Goal: Information Seeking & Learning: Learn about a topic

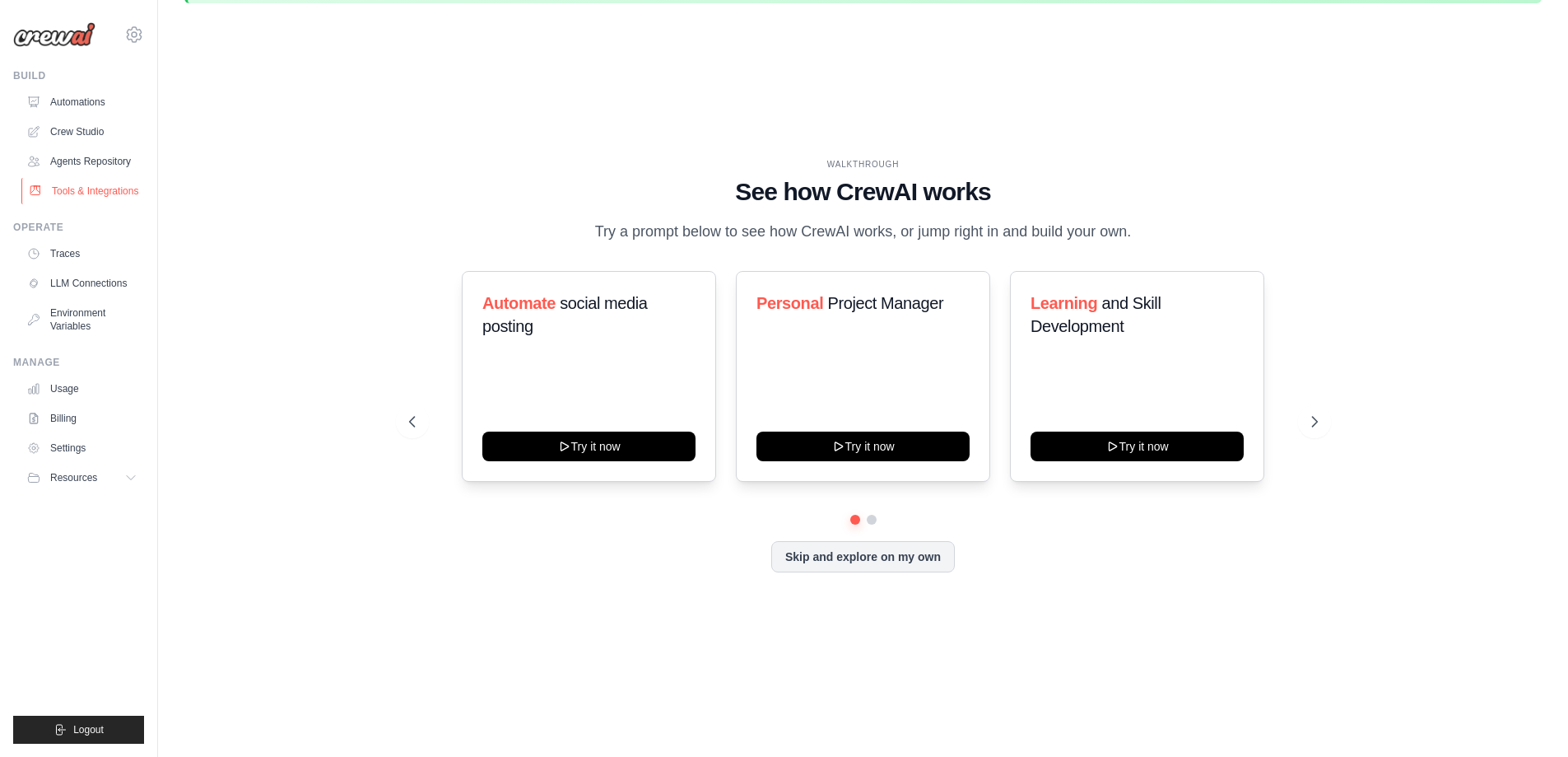
click at [88, 197] on link "Tools & Integrations" at bounding box center [83, 191] width 124 height 26
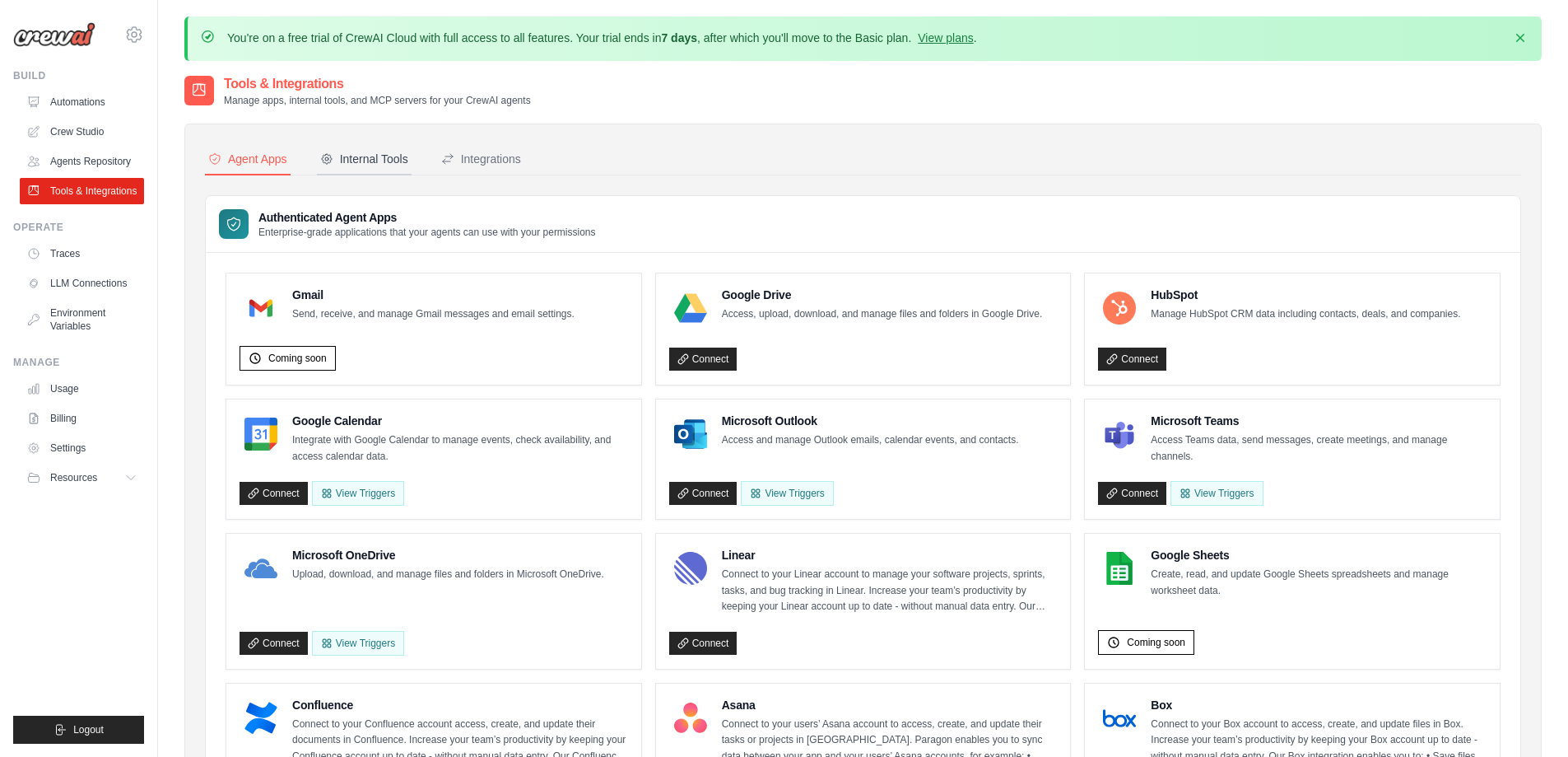
click at [371, 165] on div "Internal Tools" at bounding box center [364, 158] width 88 height 16
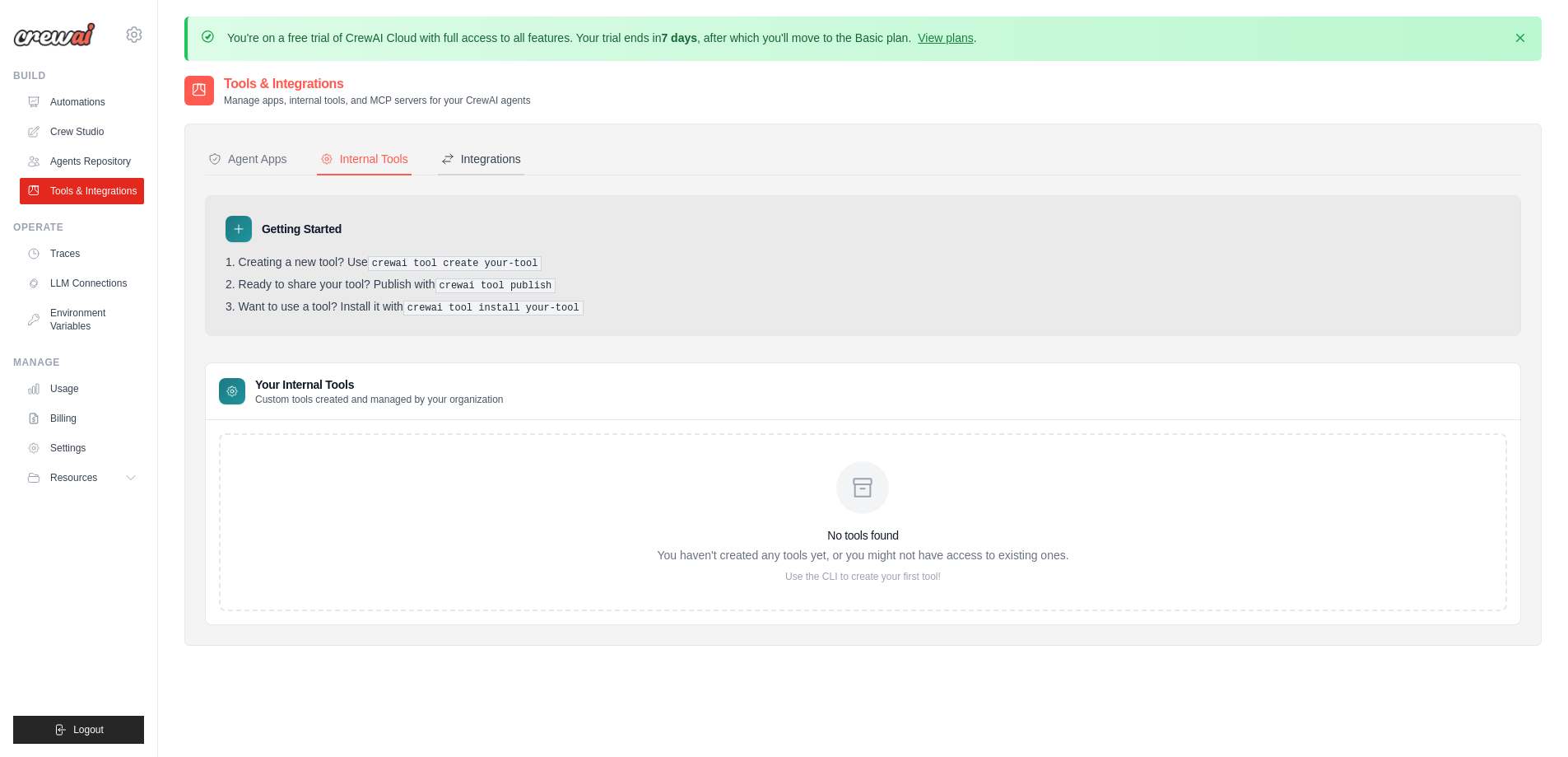
click at [482, 162] on div "Integrations" at bounding box center [481, 158] width 79 height 16
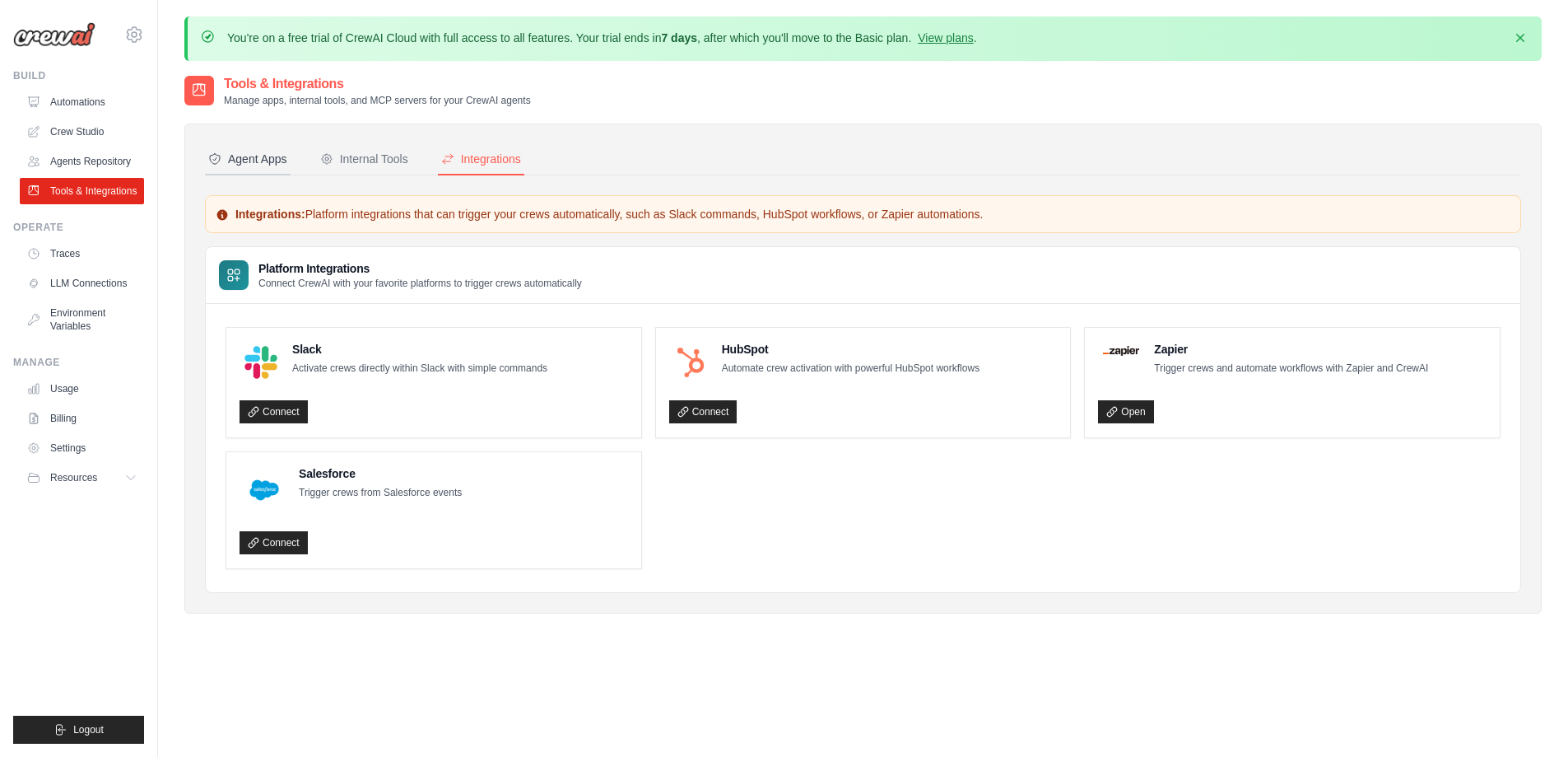
click at [268, 170] on button "Agent Apps" at bounding box center [248, 159] width 86 height 31
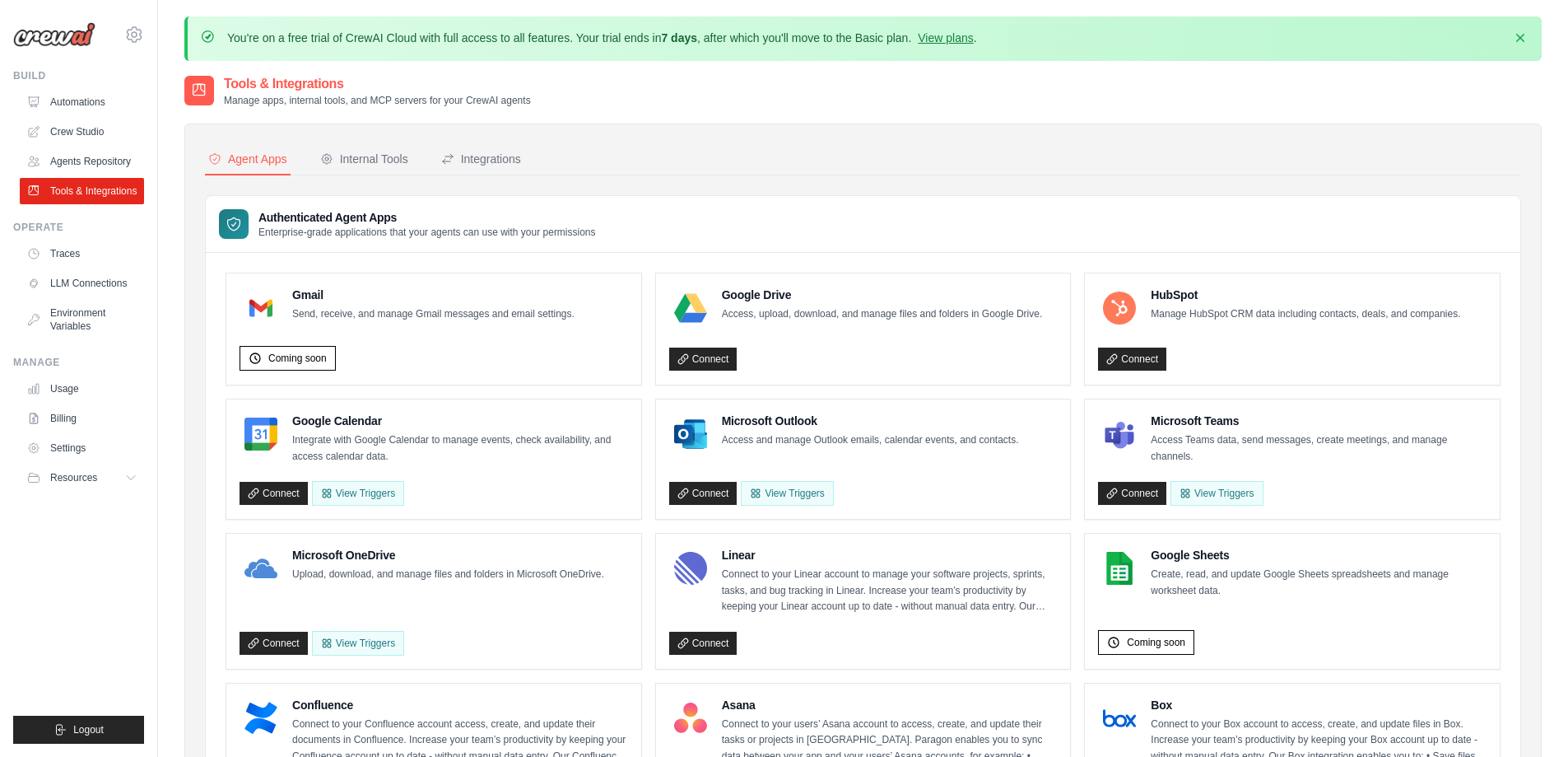
click at [67, 35] on img at bounding box center [54, 35] width 82 height 25
click at [58, 42] on img at bounding box center [54, 35] width 82 height 25
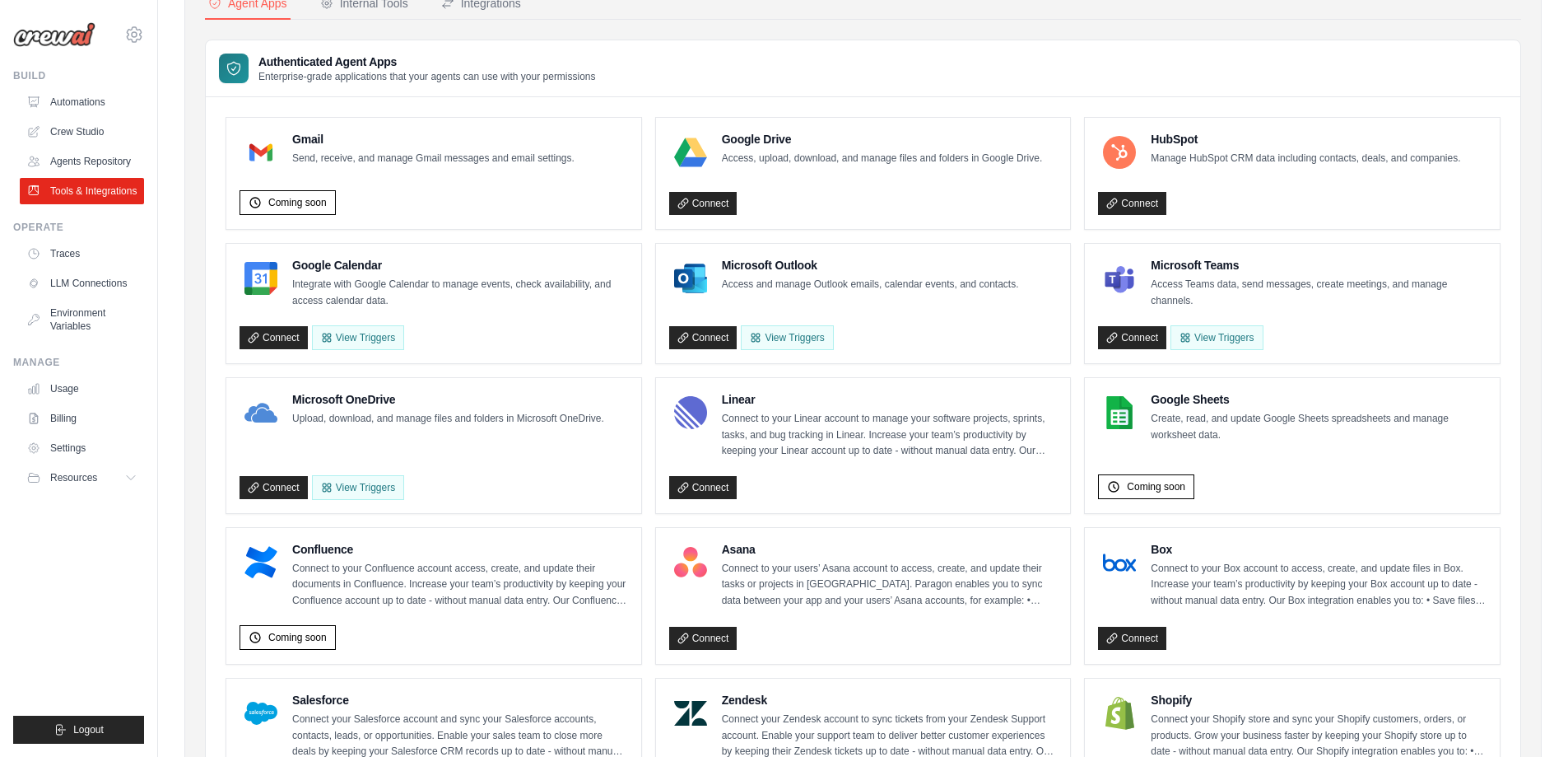
scroll to position [165, 0]
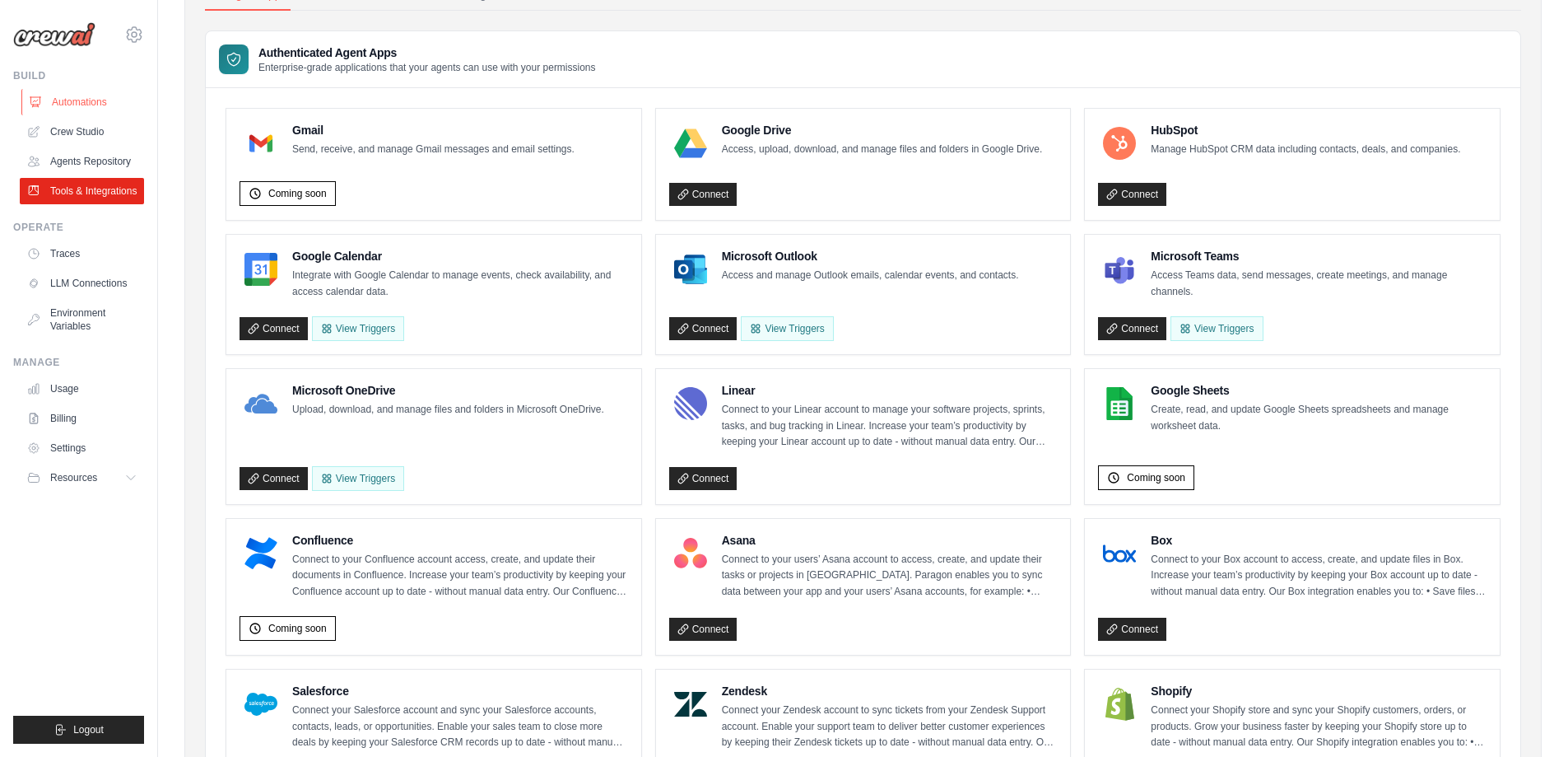
click at [61, 98] on link "Automations" at bounding box center [83, 102] width 124 height 26
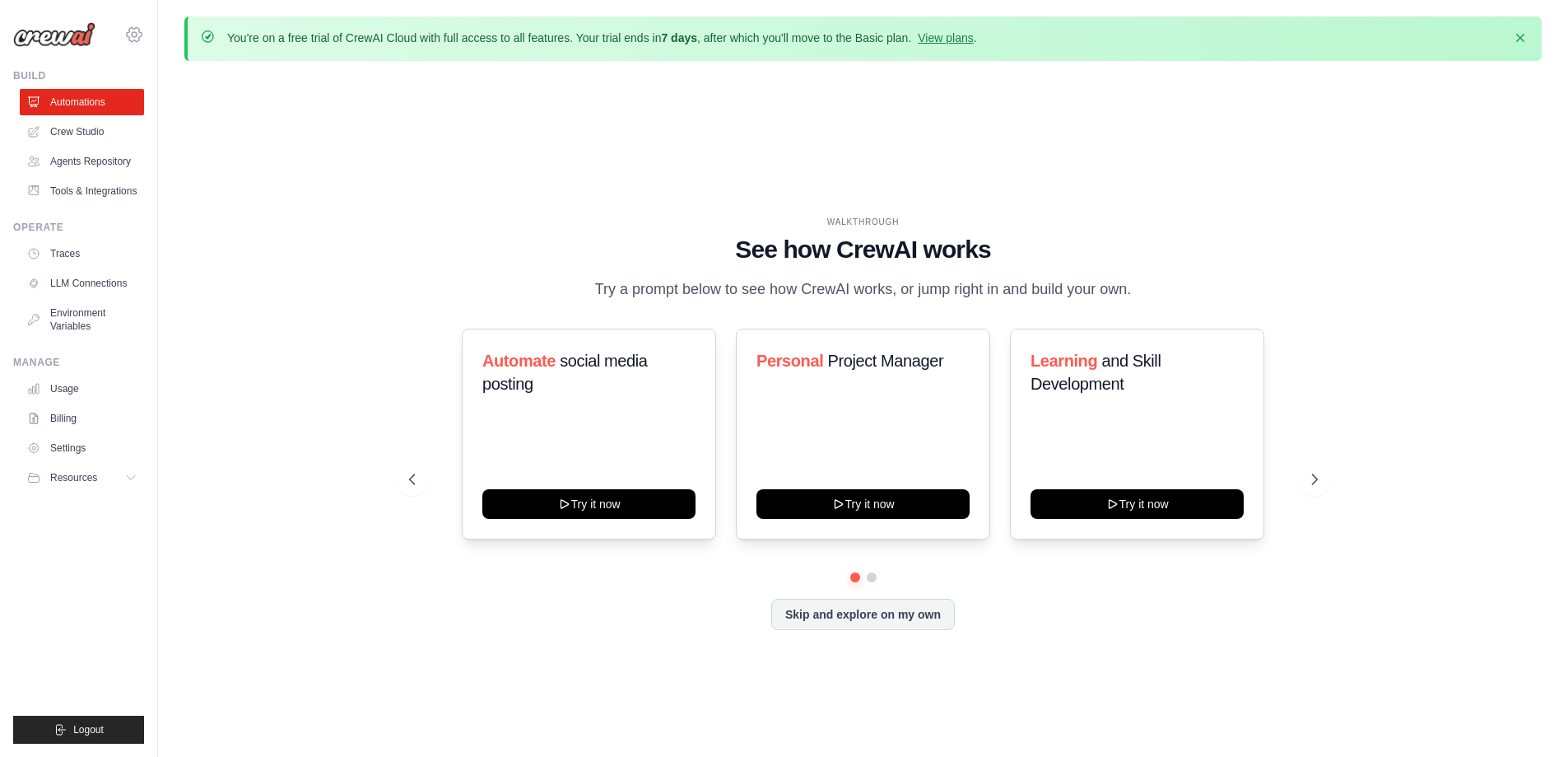
click at [128, 33] on icon at bounding box center [134, 34] width 15 height 14
click at [49, 35] on img at bounding box center [54, 35] width 82 height 25
click at [35, 39] on img at bounding box center [54, 35] width 82 height 25
click at [268, 497] on div "WALKTHROUGH See how [PERSON_NAME] works Try a prompt below to see how [PERSON_N…" at bounding box center [863, 435] width 1358 height 724
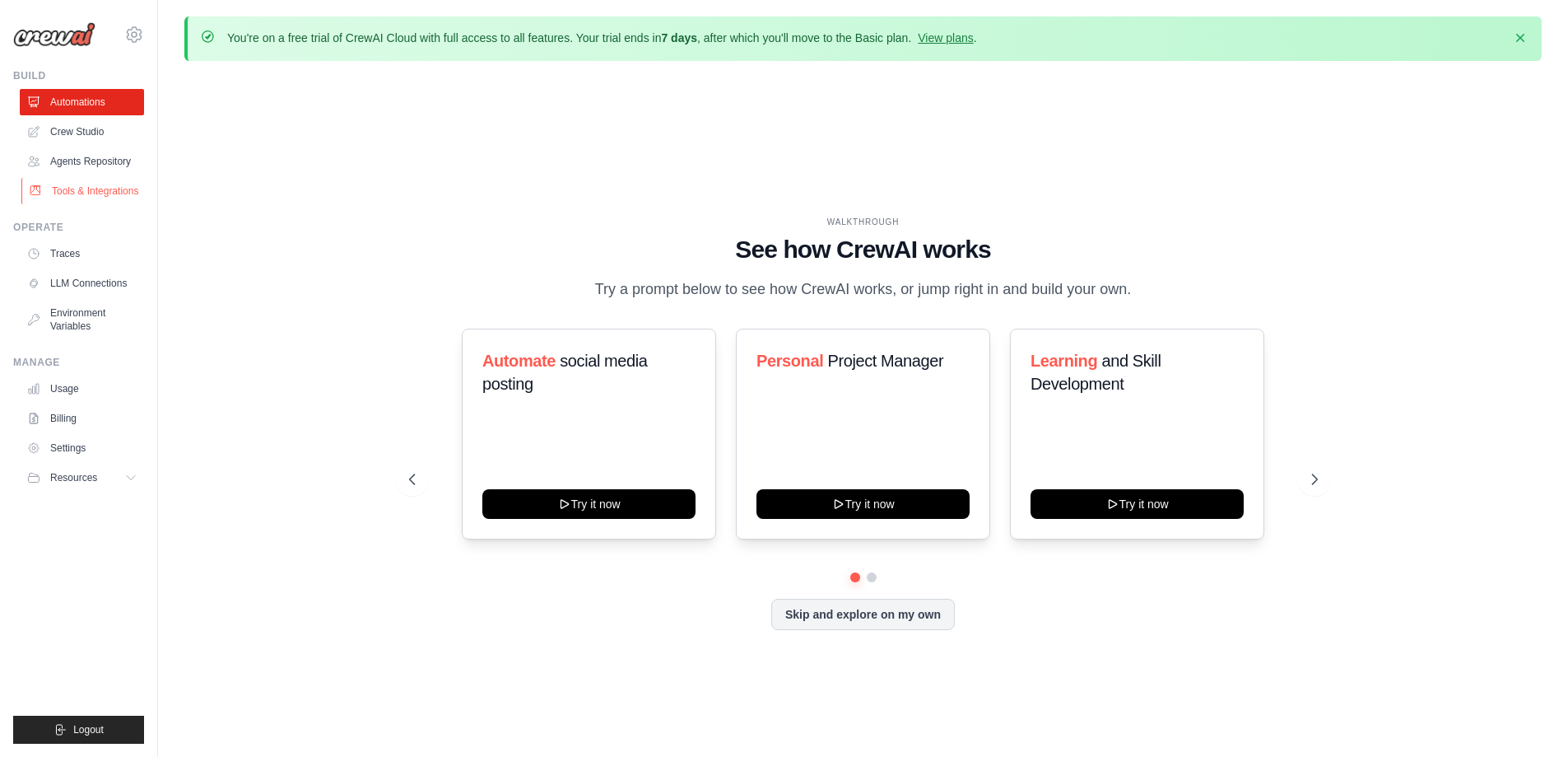
click at [80, 191] on link "Tools & Integrations" at bounding box center [83, 191] width 124 height 26
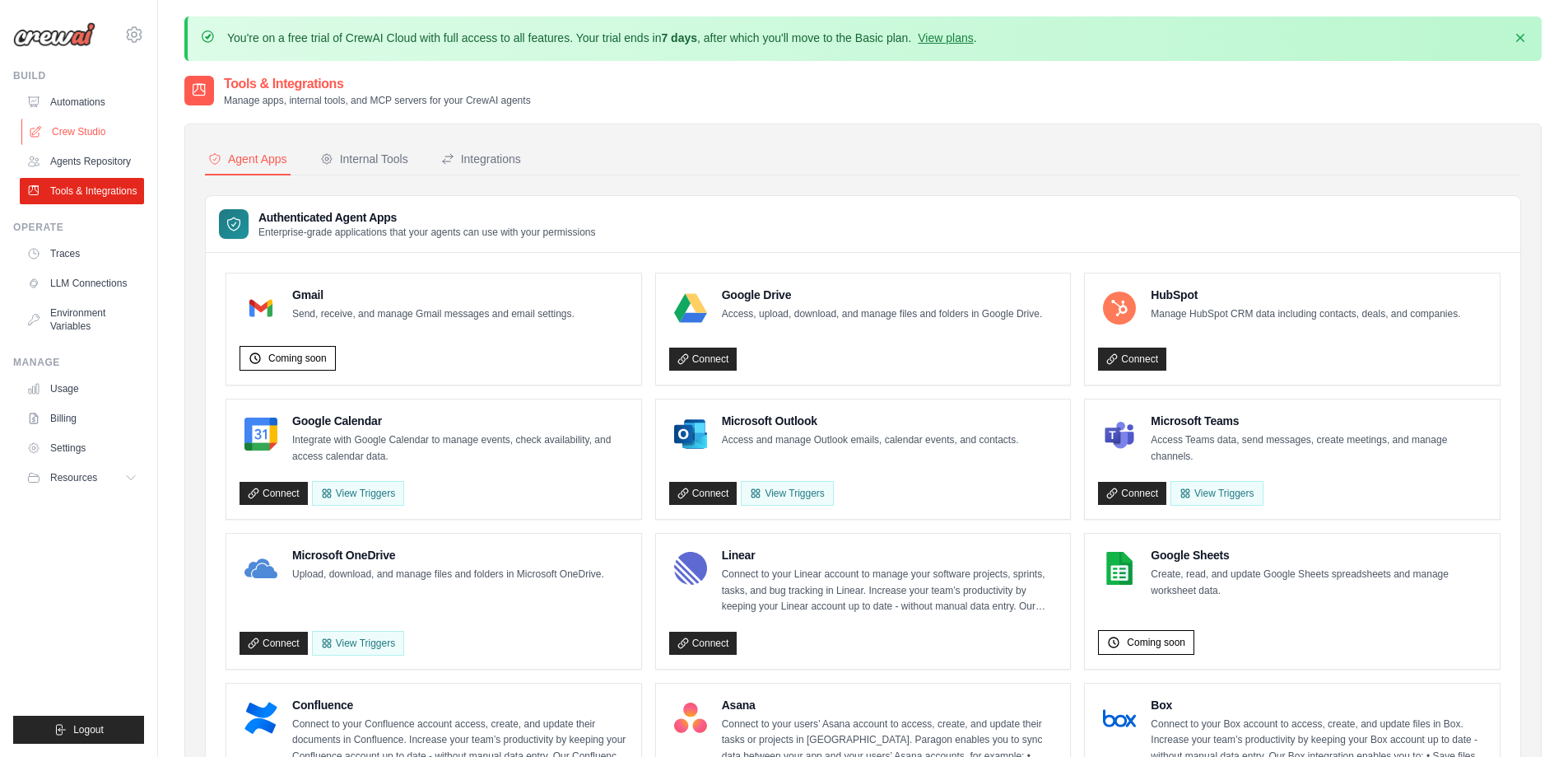
click at [66, 132] on link "Crew Studio" at bounding box center [83, 132] width 124 height 26
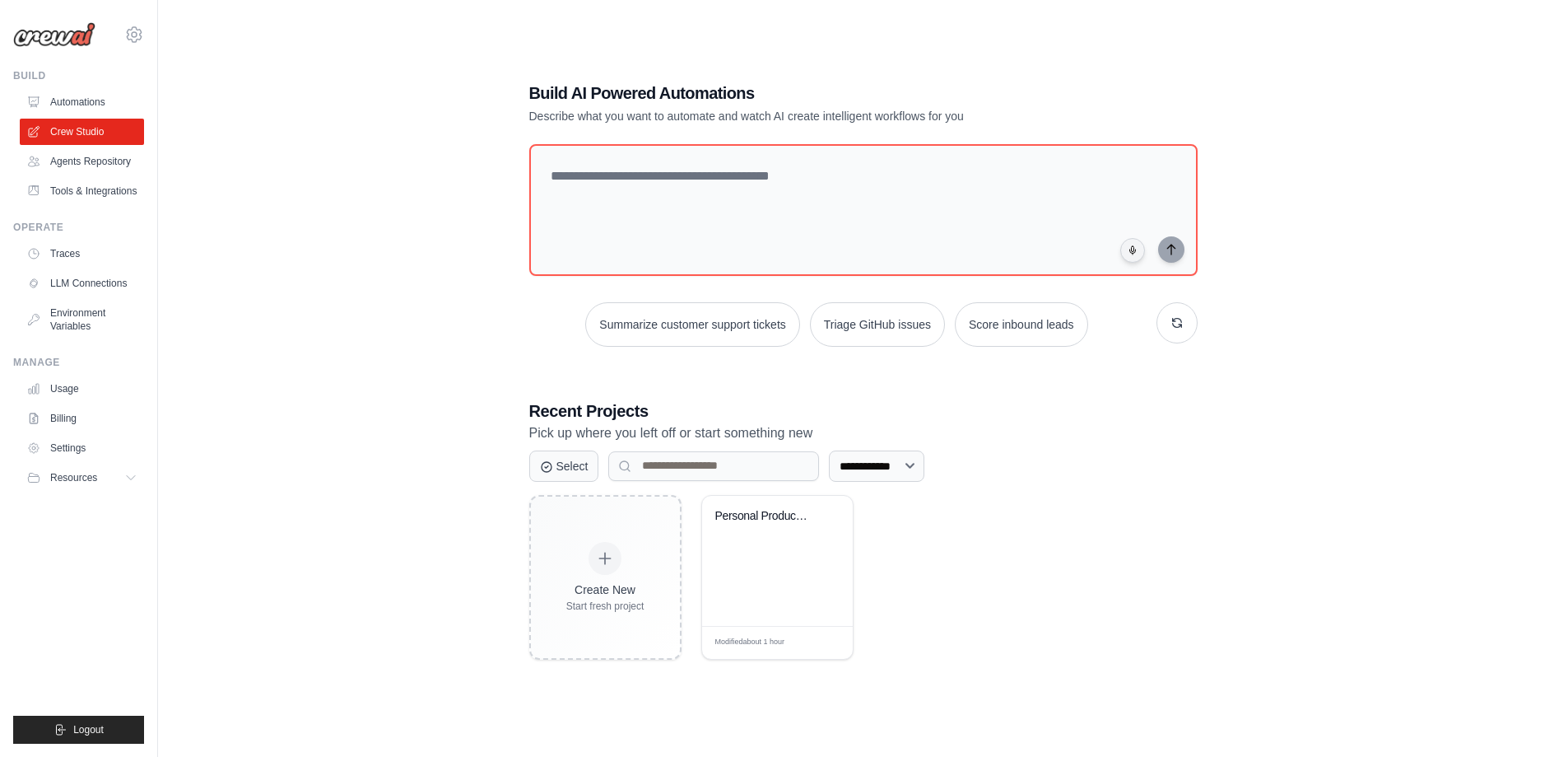
scroll to position [91, 0]
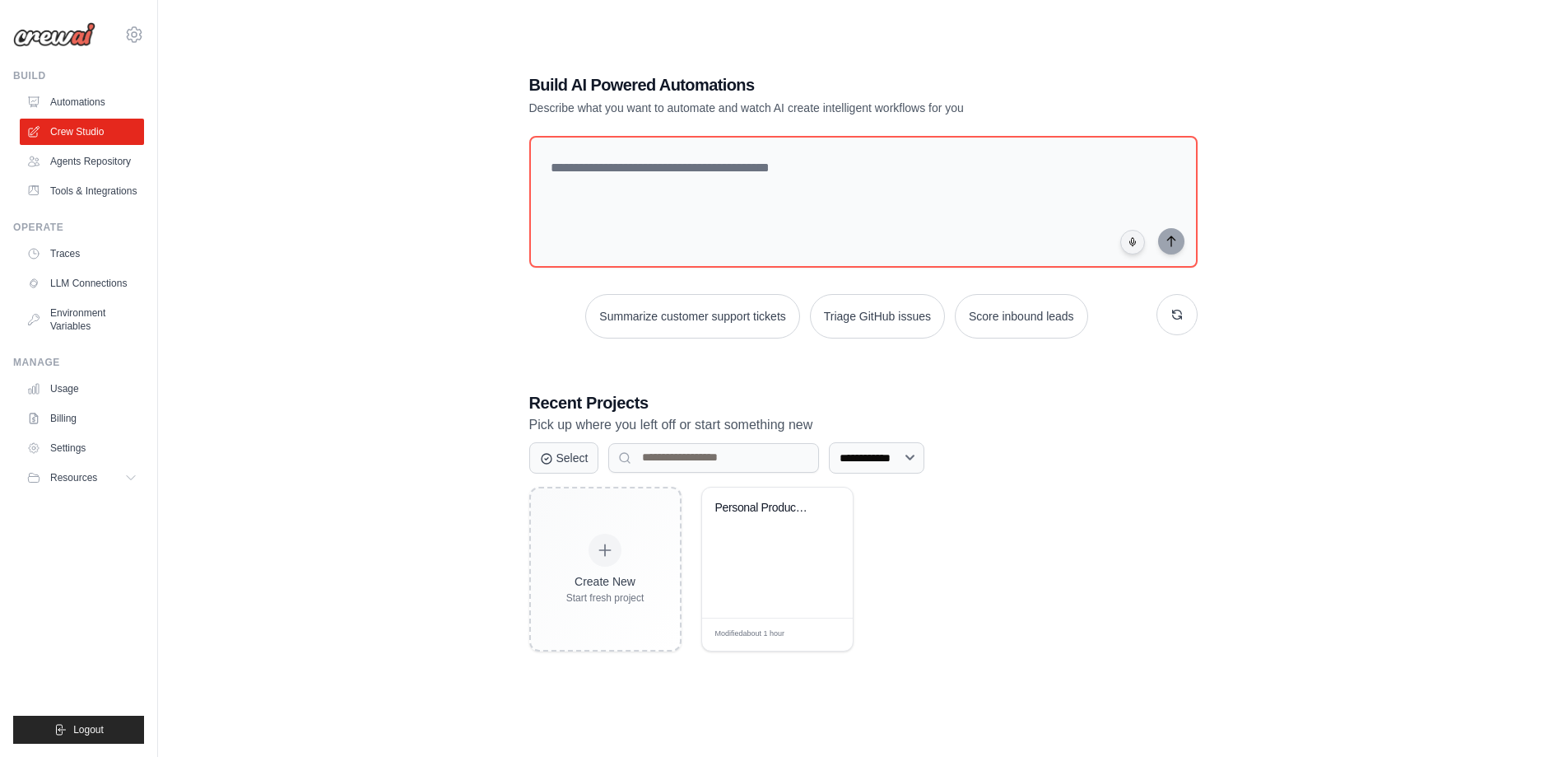
click at [18, 78] on div "Build" at bounding box center [78, 76] width 131 height 13
click at [45, 41] on img at bounding box center [54, 35] width 82 height 25
click at [73, 102] on link "Automations" at bounding box center [83, 102] width 124 height 26
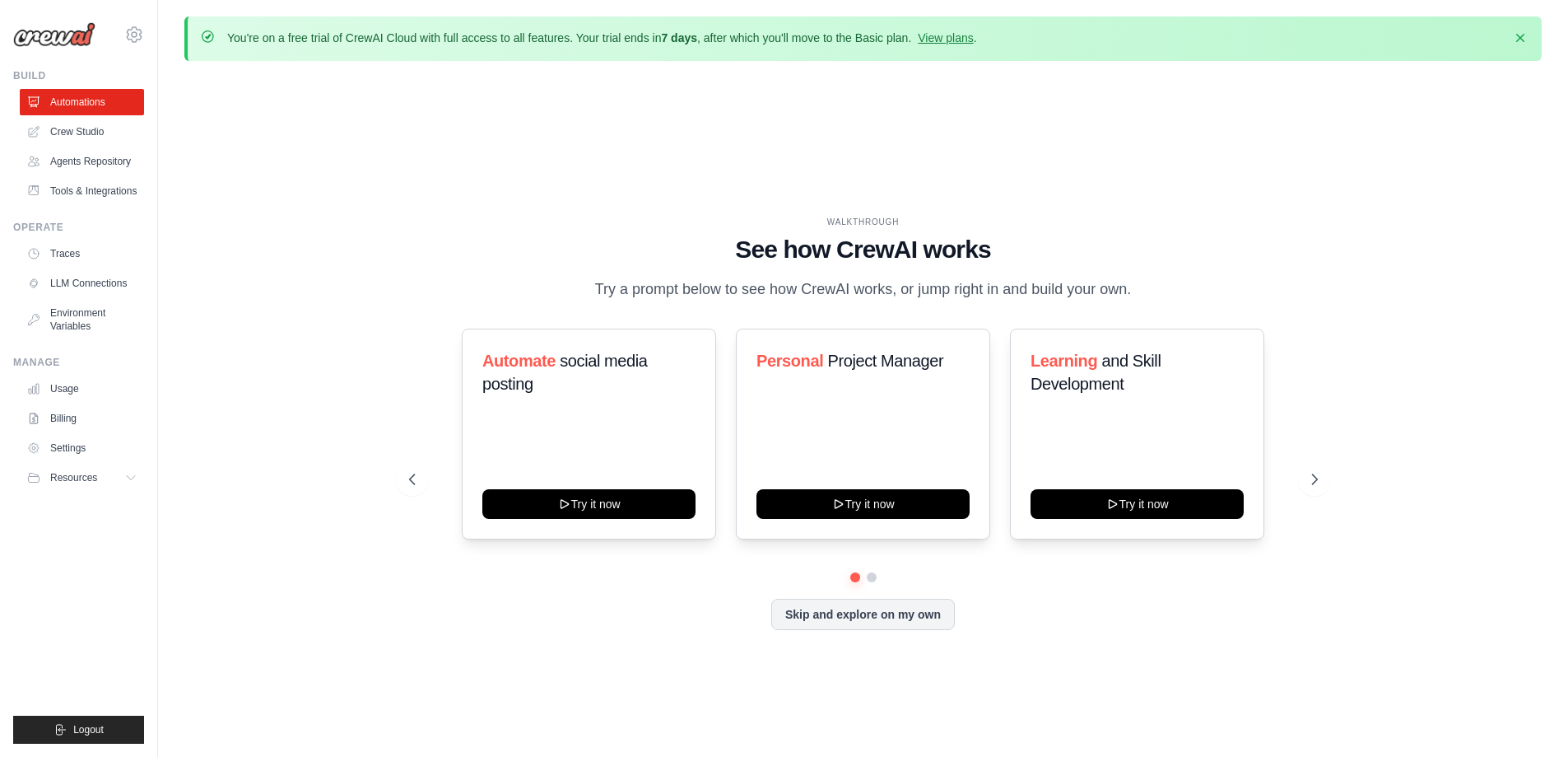
click at [269, 283] on div "WALKTHROUGH See how [PERSON_NAME] works Try a prompt below to see how [PERSON_N…" at bounding box center [863, 435] width 1358 height 724
click at [85, 315] on link "Environment Variables" at bounding box center [83, 320] width 124 height 40
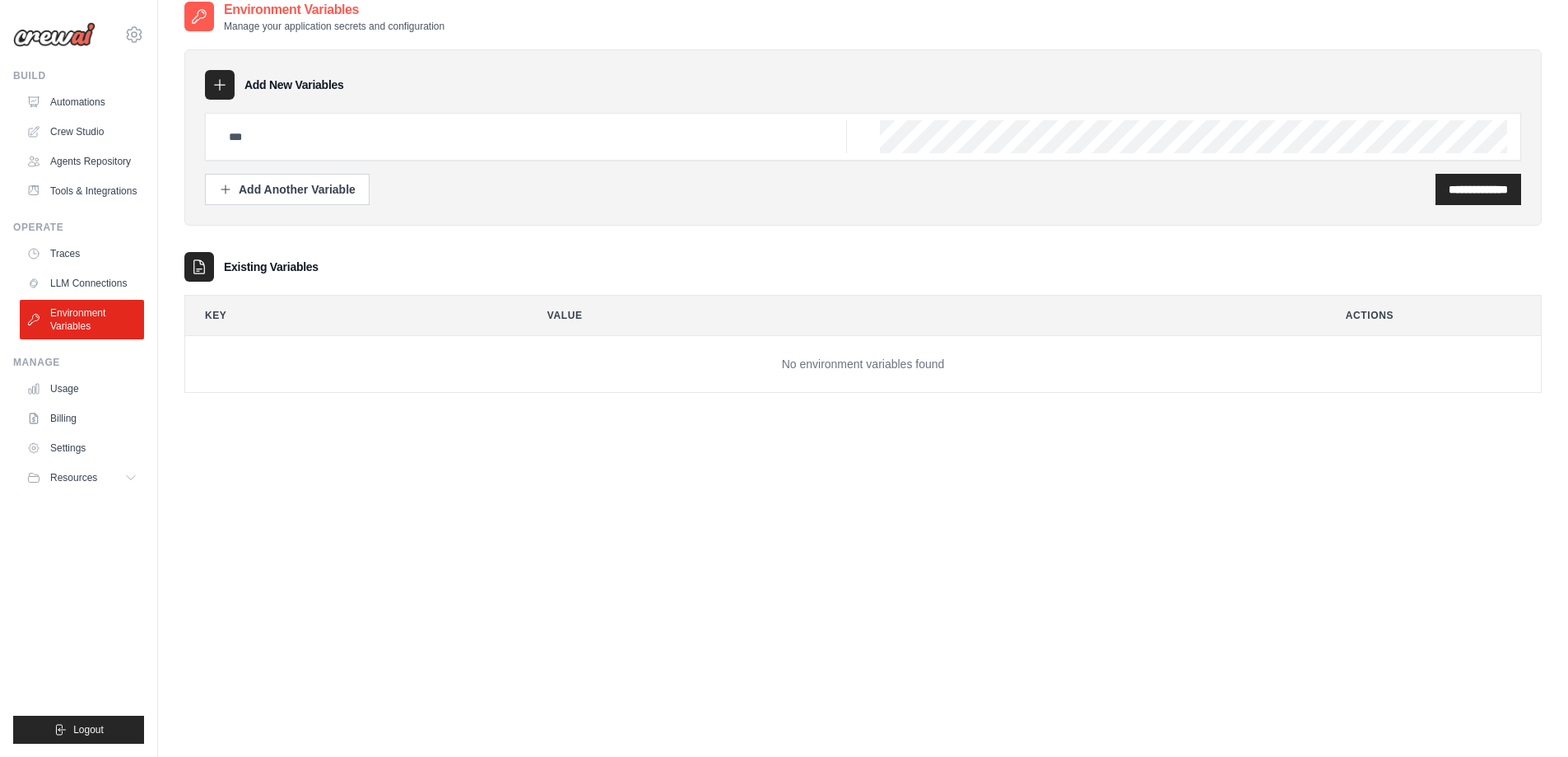
scroll to position [91, 0]
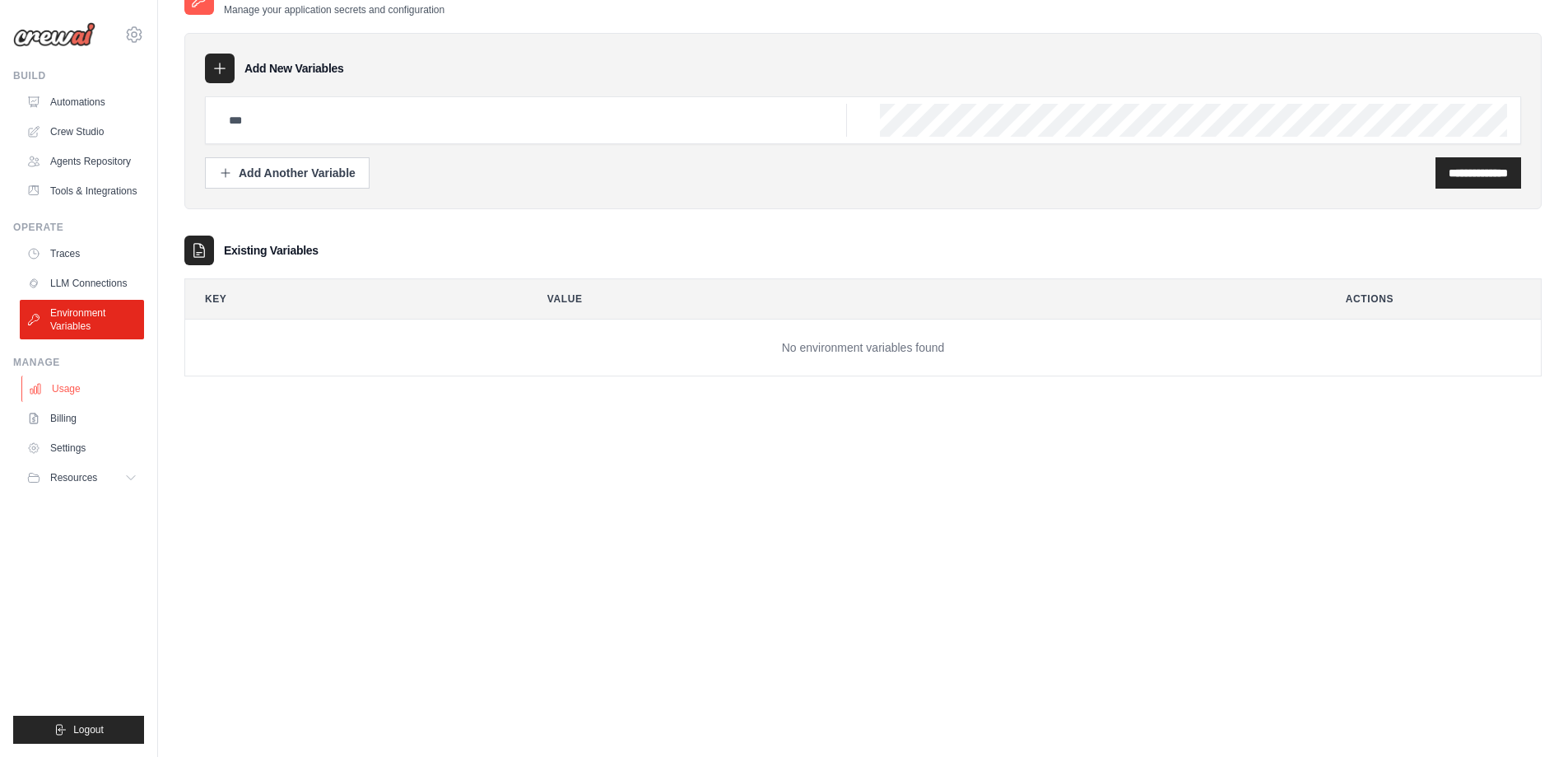
click at [78, 388] on link "Usage" at bounding box center [83, 389] width 124 height 26
click at [80, 469] on button "Resources" at bounding box center [83, 478] width 124 height 26
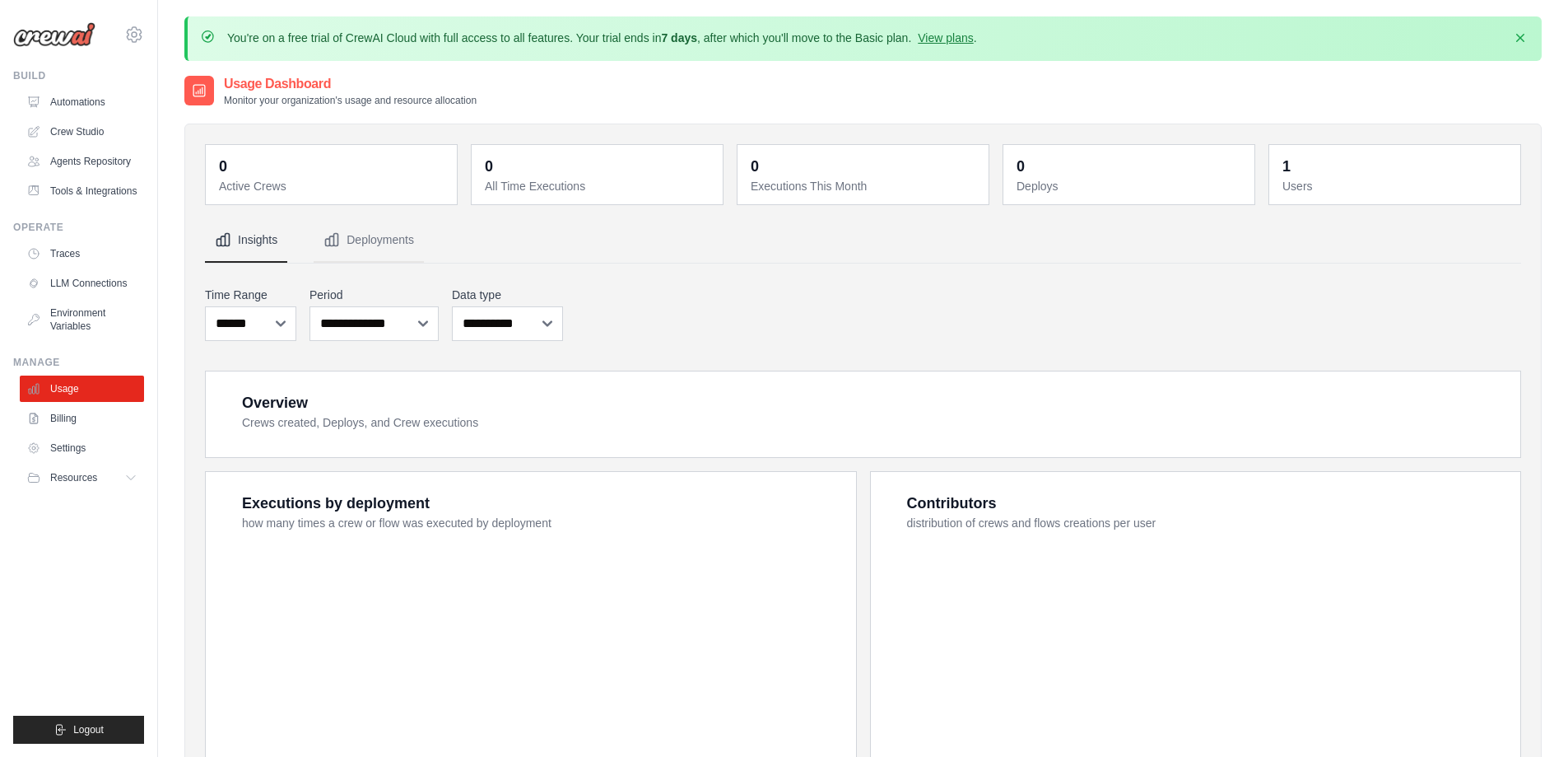
click at [95, 503] on ul "Build Automations Crew Studio Agents Repository Tools & Integrations" at bounding box center [78, 406] width 131 height 675
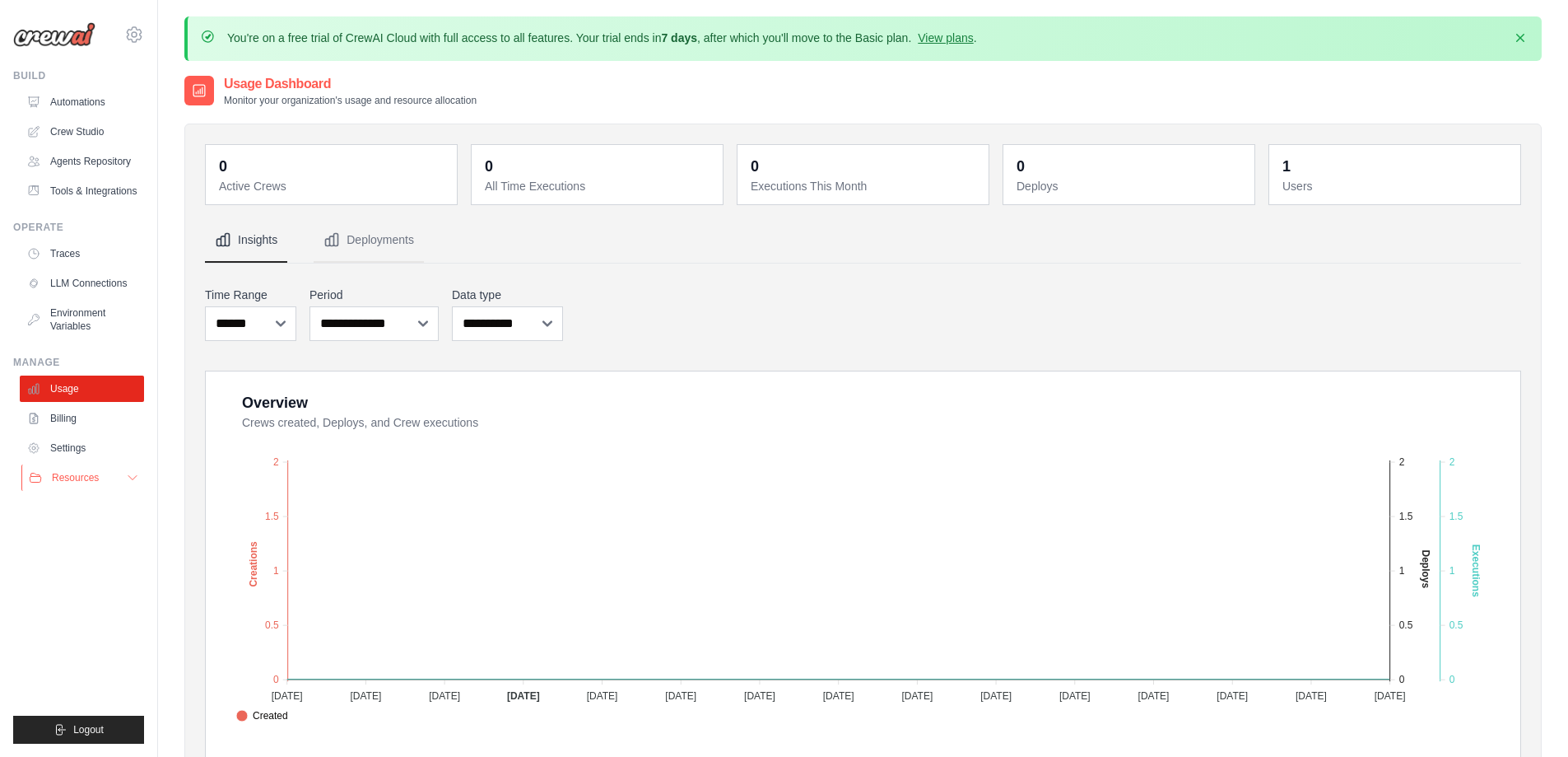
click at [116, 481] on button "Resources" at bounding box center [83, 478] width 124 height 26
click at [98, 506] on span "Documentation" at bounding box center [92, 506] width 67 height 13
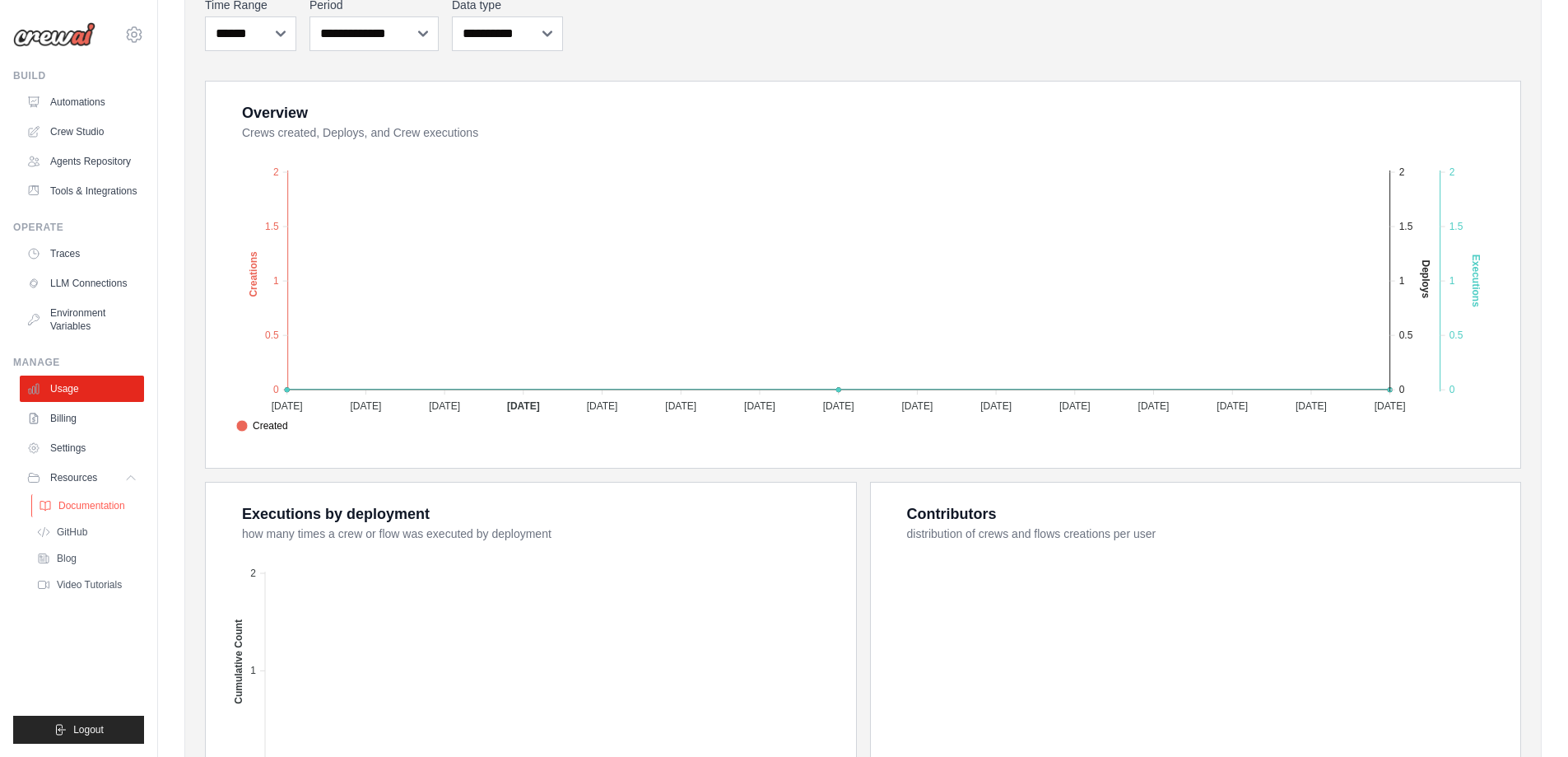
scroll to position [329, 0]
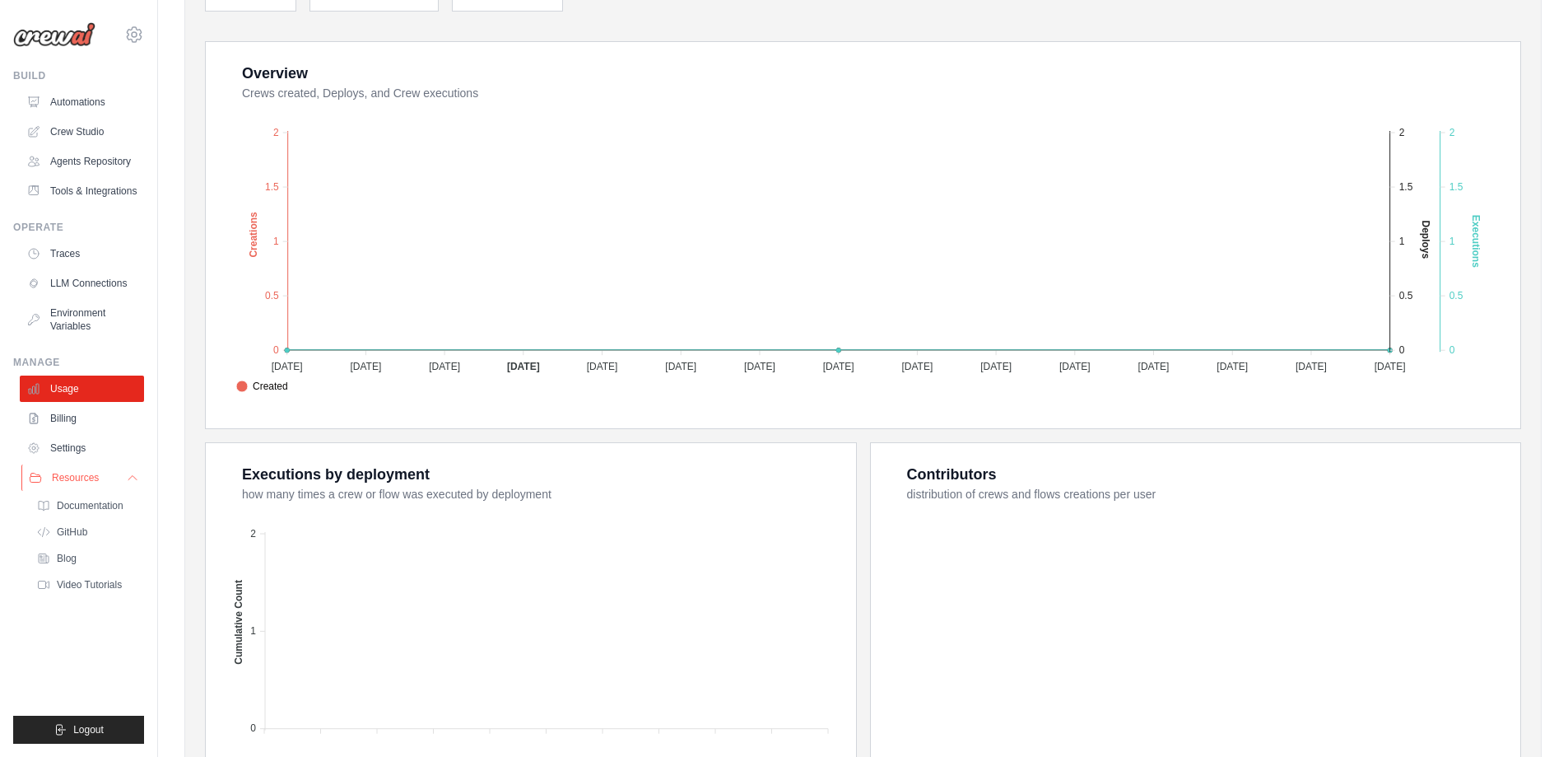
click at [73, 481] on span "Resources" at bounding box center [76, 478] width 47 height 13
click at [81, 480] on span "Resources" at bounding box center [76, 478] width 47 height 13
click at [78, 505] on span "Documentation" at bounding box center [92, 506] width 67 height 13
